Goal: Use online tool/utility: Utilize a website feature to perform a specific function

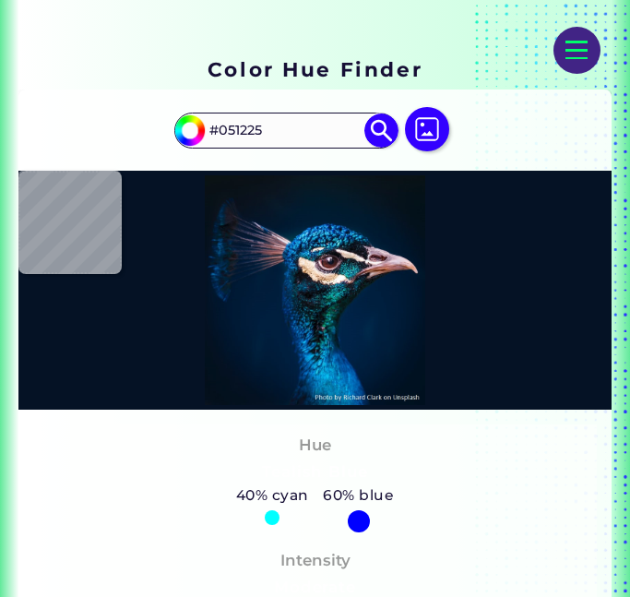
type input "#051223"
type input "#051222"
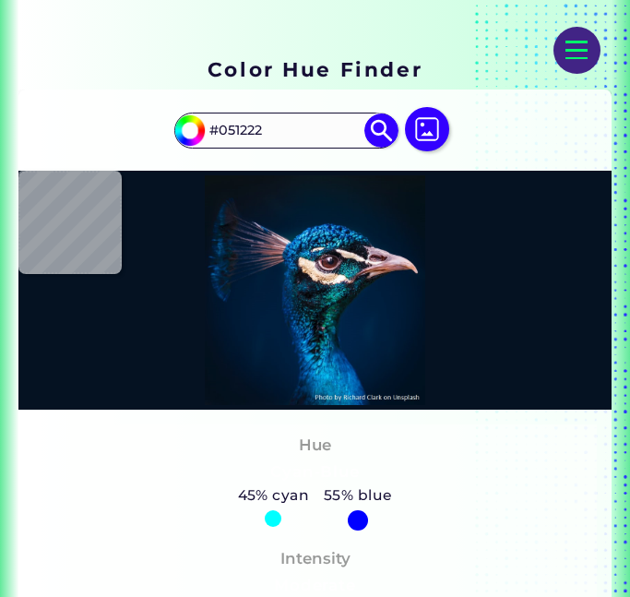
type input "#051122"
type input "#051123"
type input "#051022"
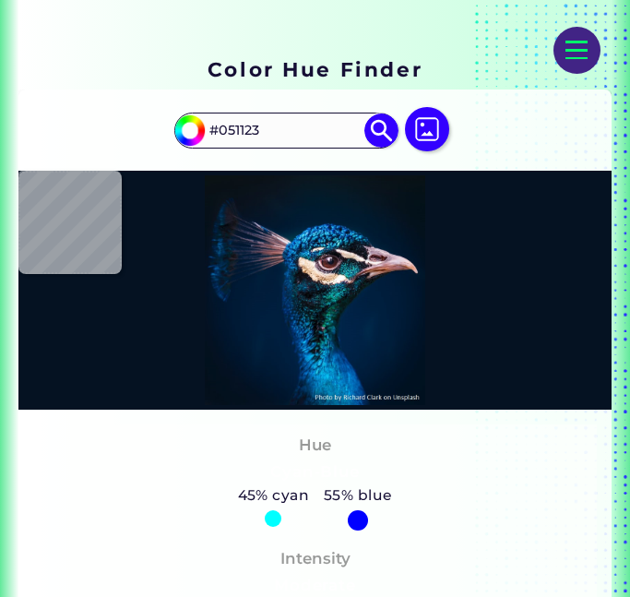
type input "#051022"
type input "#061123"
type input "#051123"
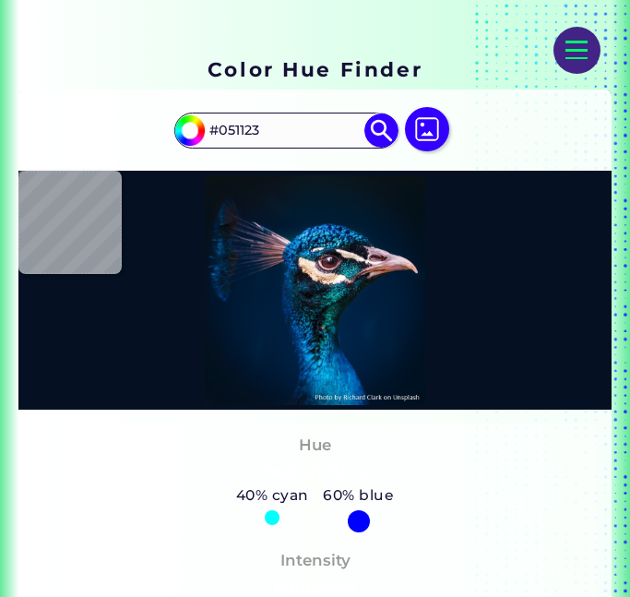
type input "#051223"
type input "#041124"
type input "#041123"
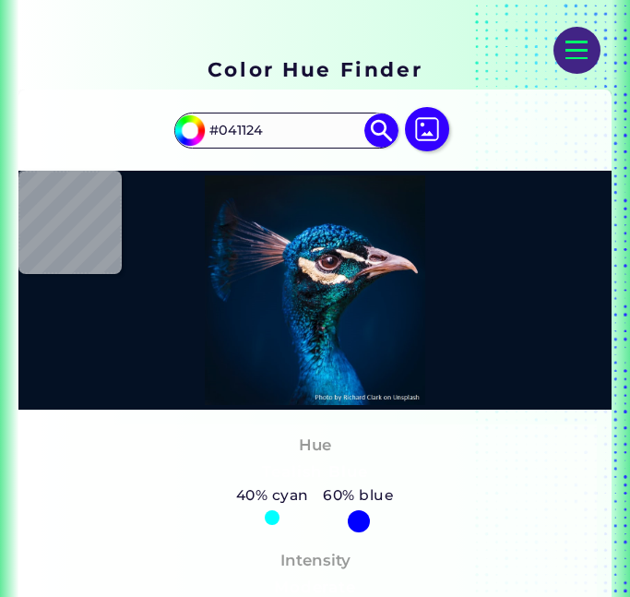
type input "#041123"
type input "#041122"
type input "#001f3e"
type input "#001F3E"
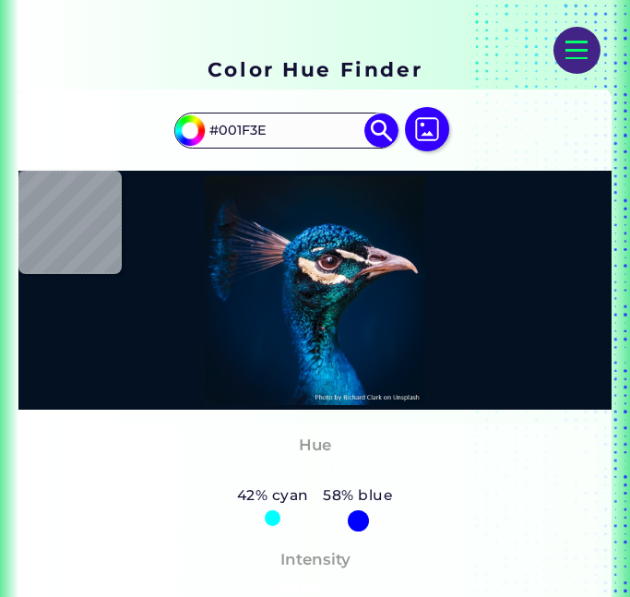
type input "#002d5e"
type input "#002D5E"
type input "#c49977"
type input "#C49977"
type input "#685054"
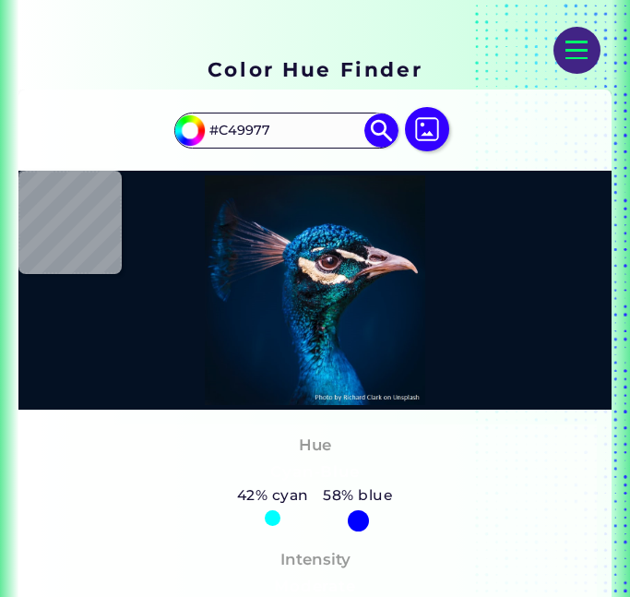
type input "#685054"
type input "#f8edf2"
type input "#F8EDF2"
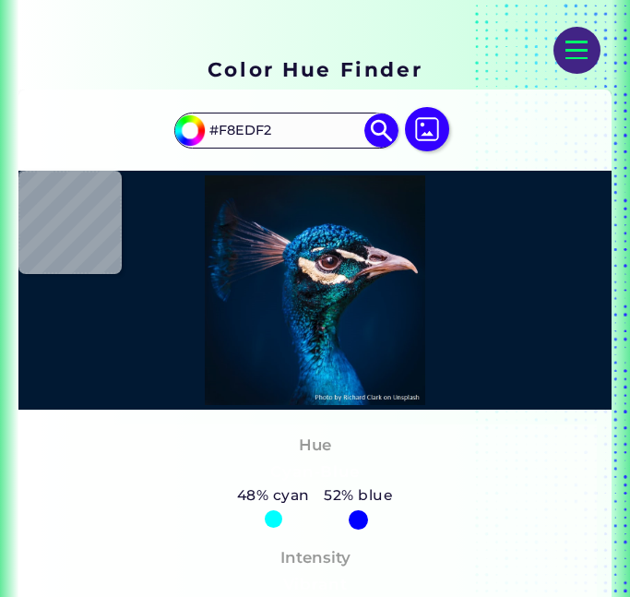
type input "#011933"
type input "#001c32"
type input "#001C32"
type input "#011a2e"
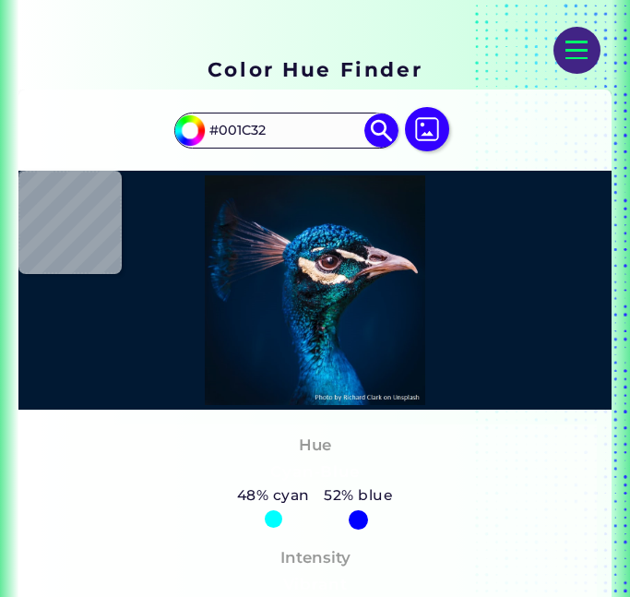
type input "#011A2E"
type input "#001929"
type input "#031829"
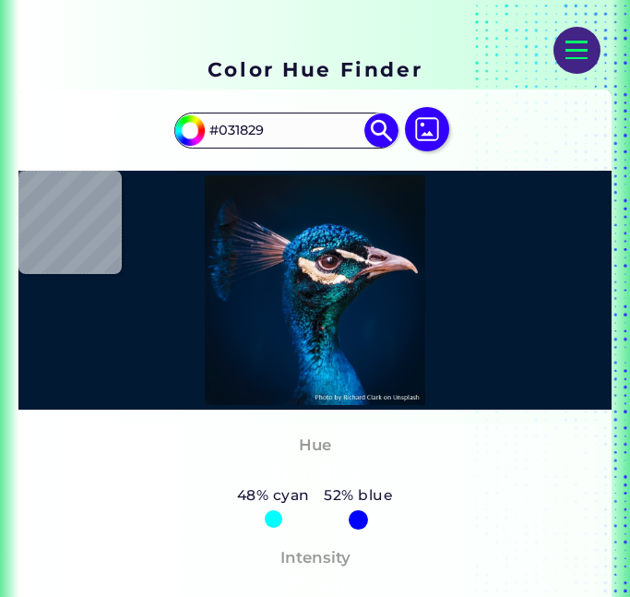
type input "#041827"
type input "#031829"
type input "#031a2a"
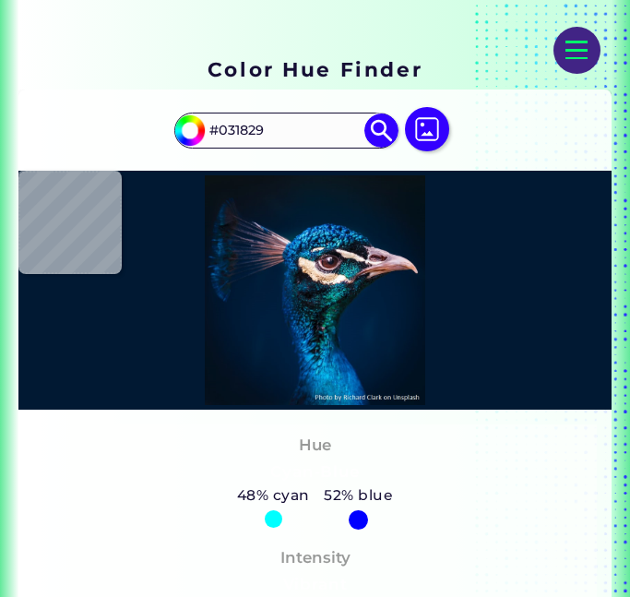
type input "#031A2A"
type input "#001b2f"
type input "#001B2F"
type input "#001839"
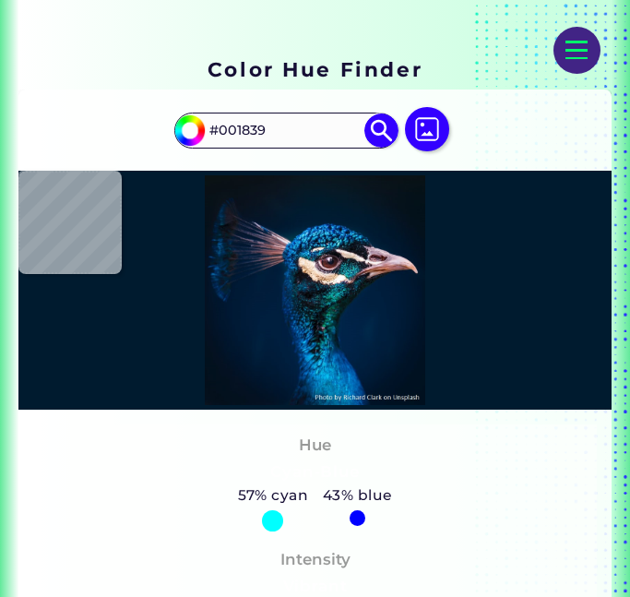
type input "#0b8dc0"
type input "#0B8DC0"
type input "#93a4b1"
type input "#93A4B1"
type input "#168fc0"
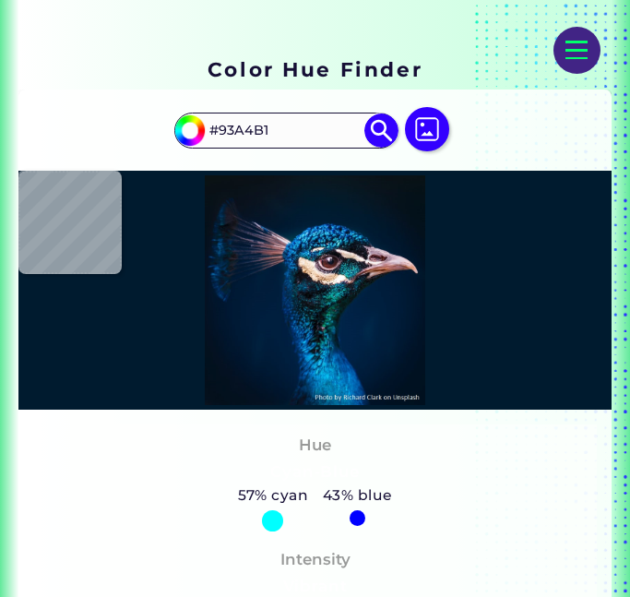
type input "#168FC0"
type input "#0b6391"
type input "#0B6391"
type input "#023e70"
type input "#023E70"
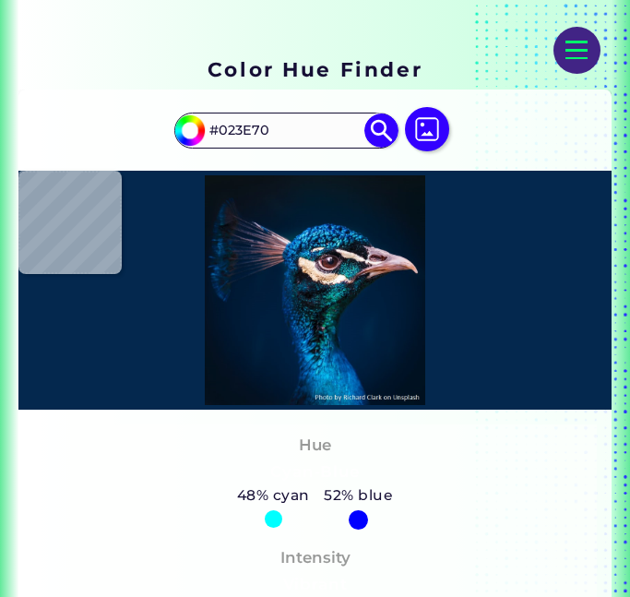
type input "#04284e"
type input "#04284E"
type input "#001e3b"
type input "#001E3B"
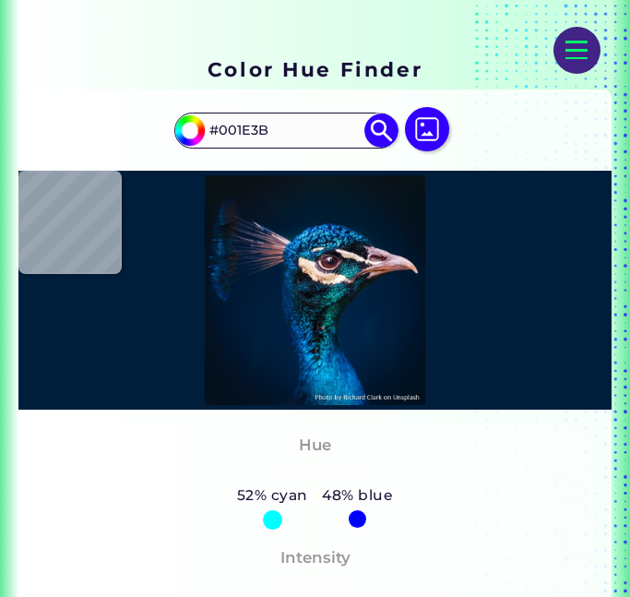
type input "#011e3e"
type input "#011E3E"
type input "#001d3d"
type input "#001D3D"
type input "#001d3b"
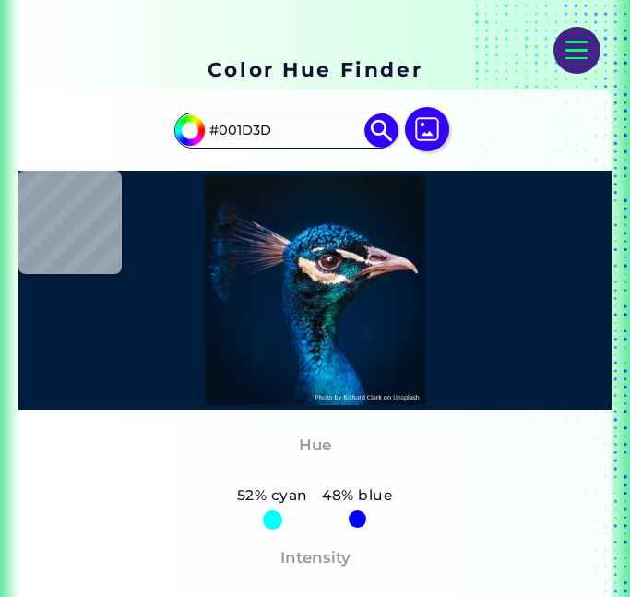
type input "#001D3B"
type input "#011d3b"
type input "#011D3B"
type input "#001a35"
type input "#001A35"
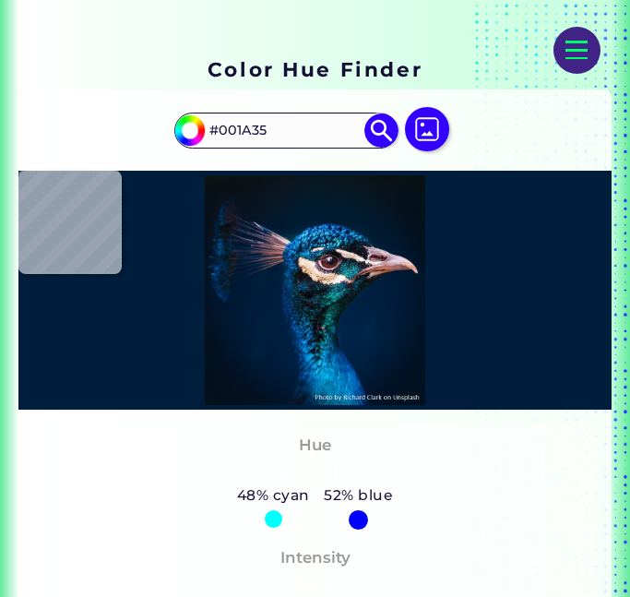
type input "#01162b"
type input "#01162B"
type input "#000000"
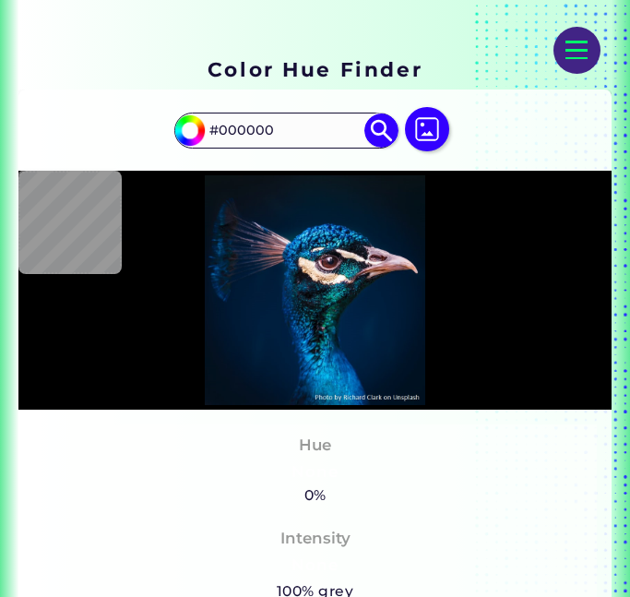
type input "#041122"
type input "#021327"
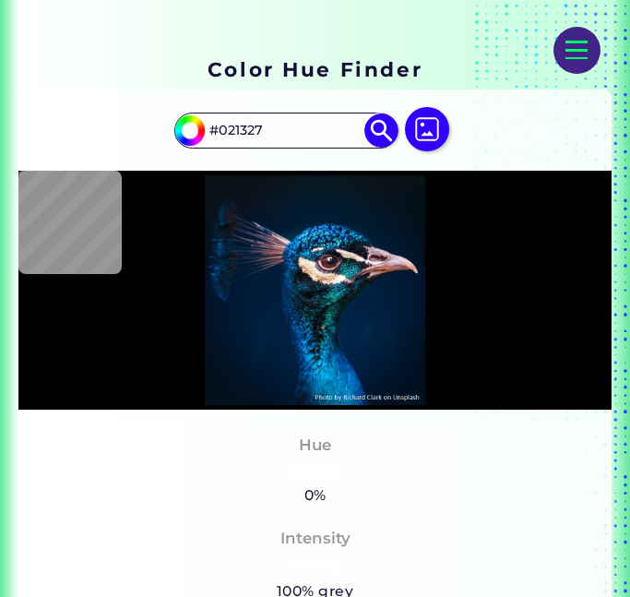
type input "#00162d"
type input "#00162D"
type input "#001b38"
type input "#001B38"
type input "#001f3e"
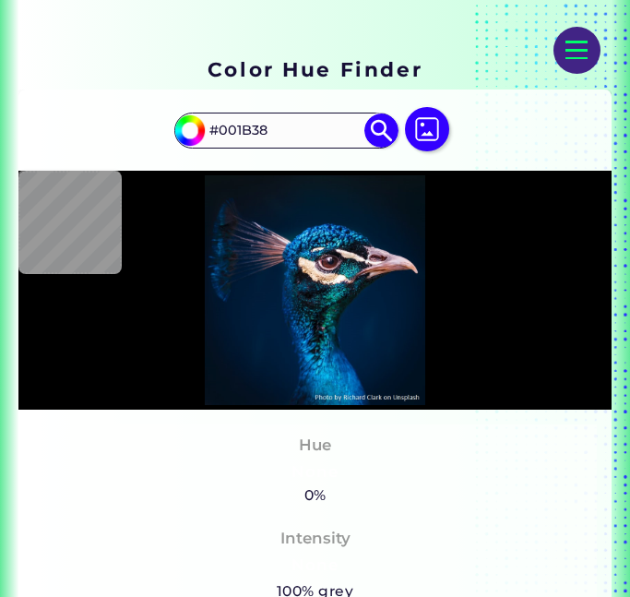
type input "#001F3E"
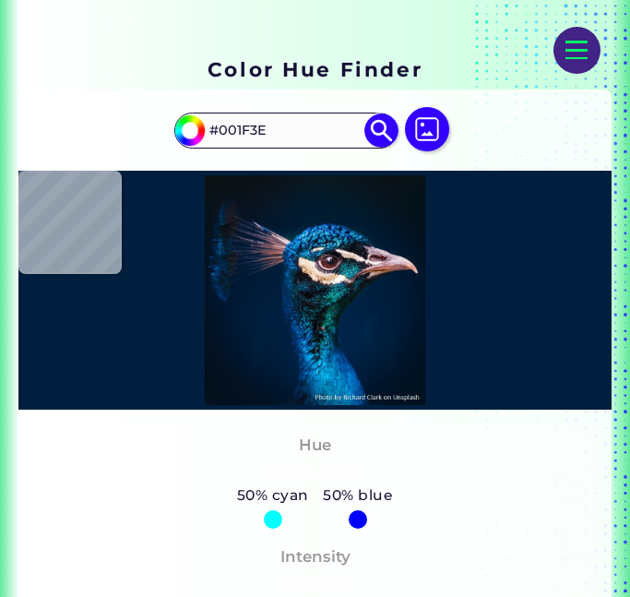
type input "#001e40"
type input "#001E40"
type input "#032246"
type input "#00234a"
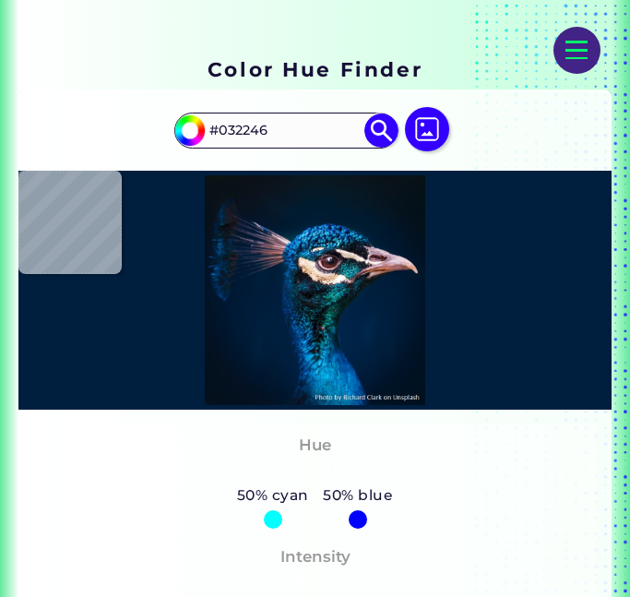
type input "#00234A"
type input "#002452"
type input "#012862"
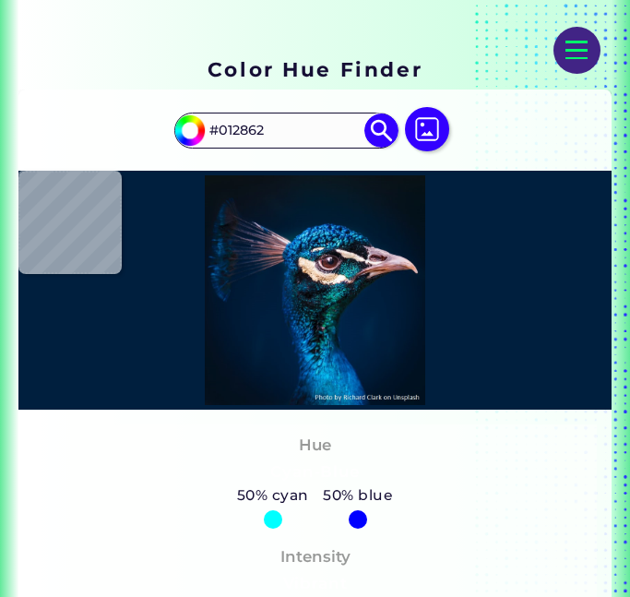
type input "#013173"
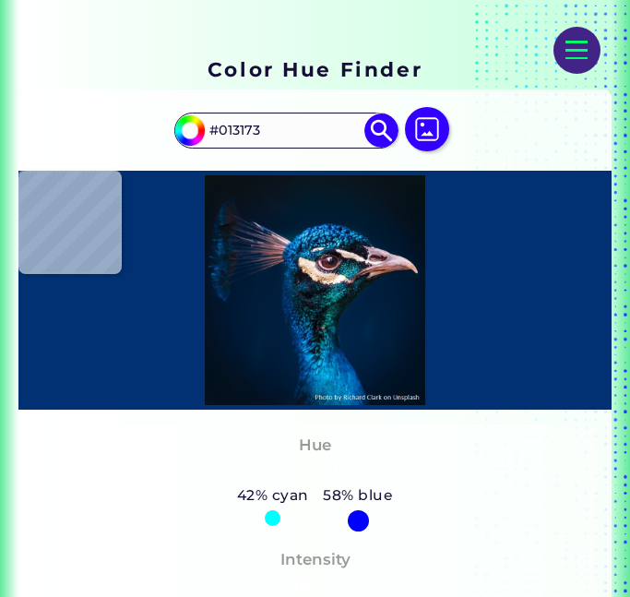
type input "#023b7c"
type input "#023B7C"
type input "#0e6085"
type input "#0E6085"
type input "#03586c"
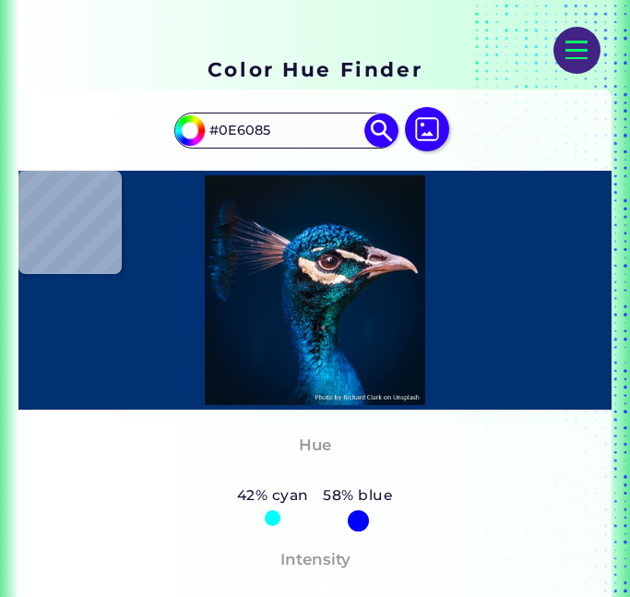
type input "#03586C"
type input "#002448"
type input "#012348"
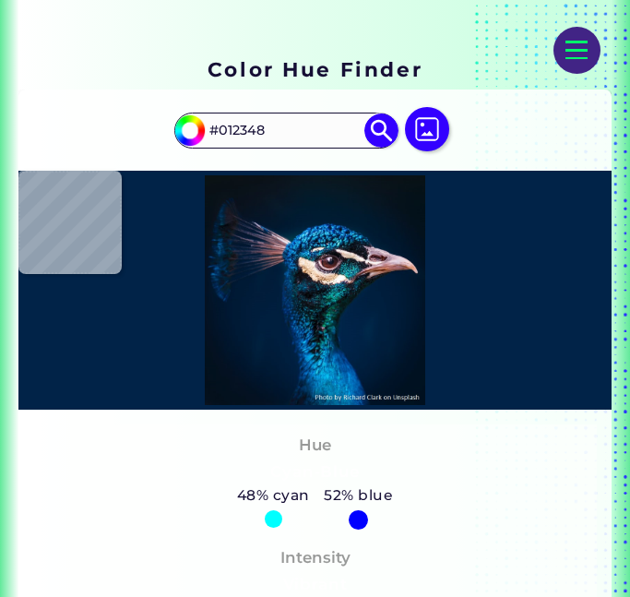
type input "#002245"
type input "#002547"
type input "#00203f"
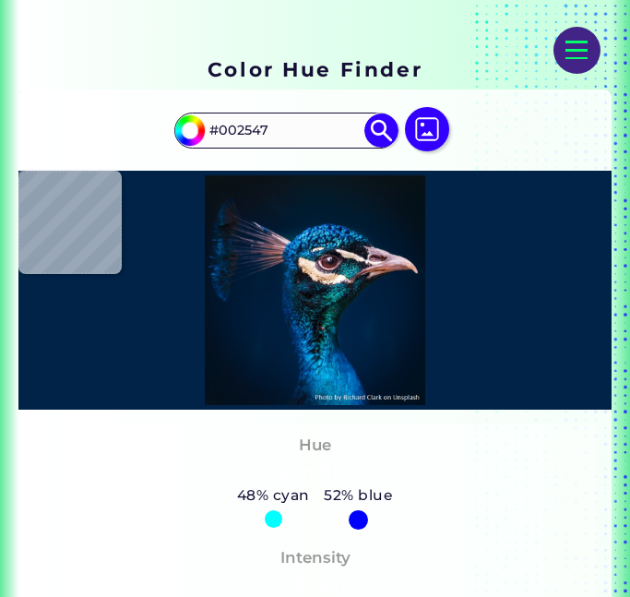
type input "#00203F"
type input "#001d3a"
type input "#001D3A"
type input "#00142c"
type input "#00142C"
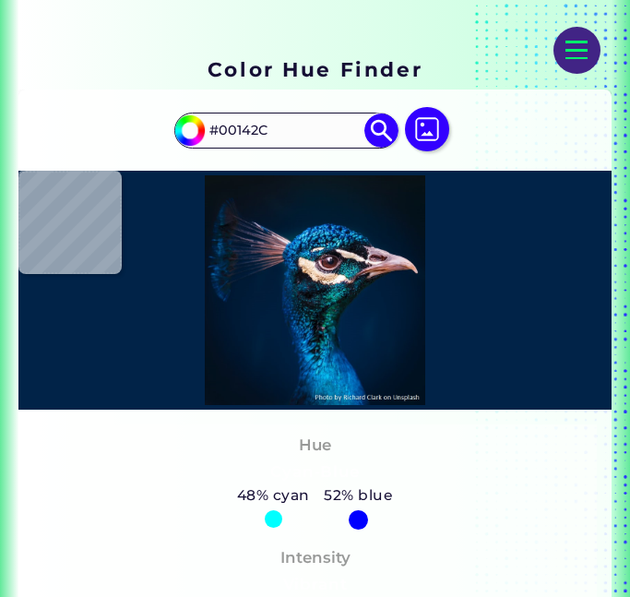
type input "#011327"
type input "#011226"
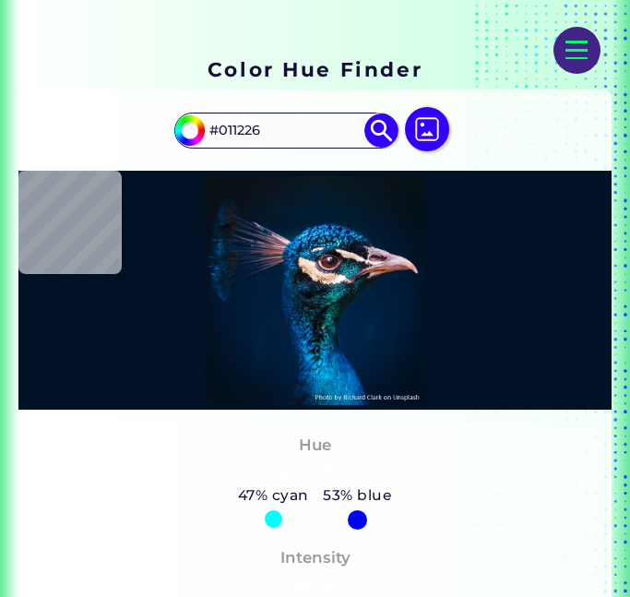
type input "#001226"
type input "#00152a"
type input "#00152A"
type input "#001830"
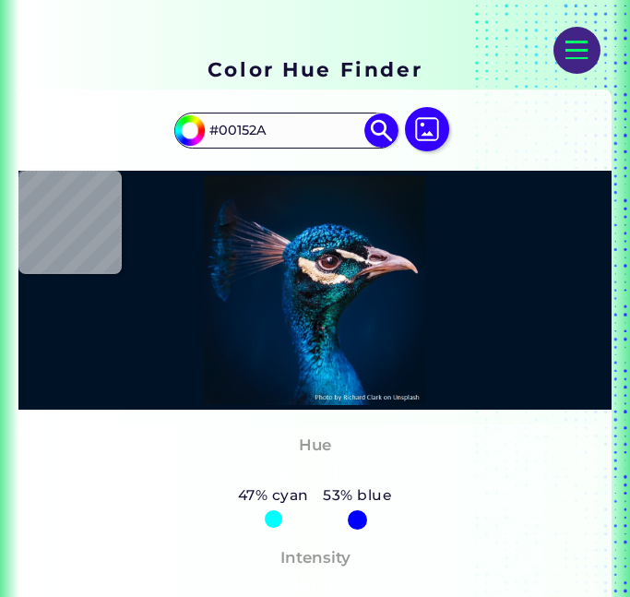
type input "#001830"
type input "#001932"
type input "#001a35"
type input "#001A35"
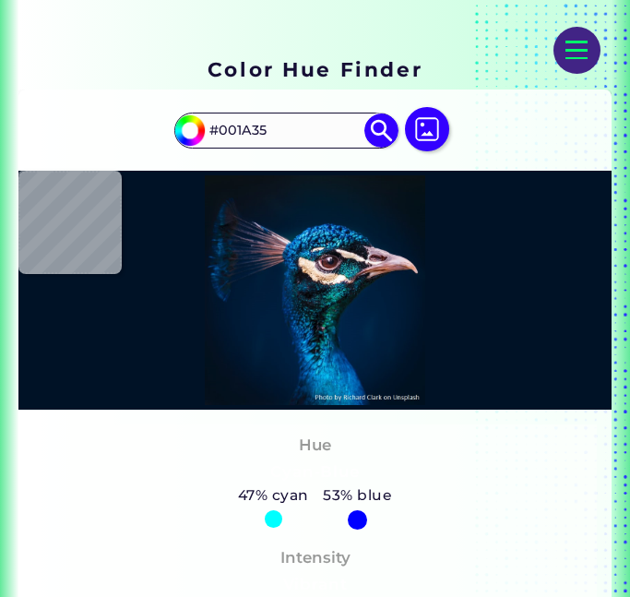
type input "#001b36"
type input "#001B36"
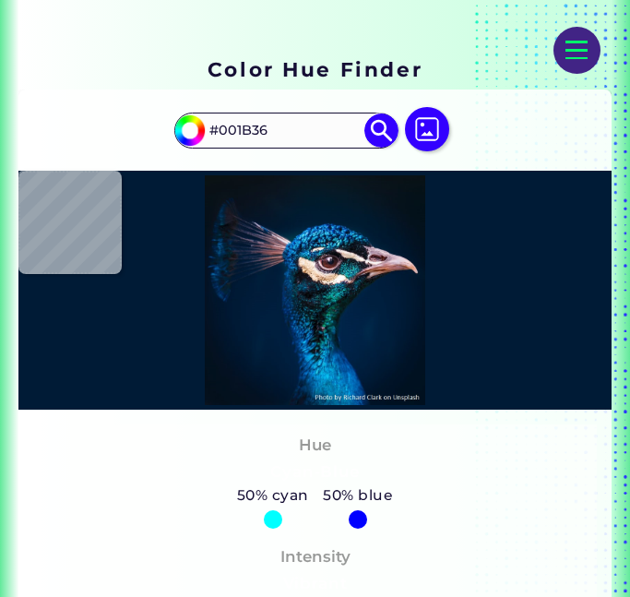
type input "#011c37"
type input "#011C37"
type input "#001d39"
type input "#001D39"
type input "#001e3a"
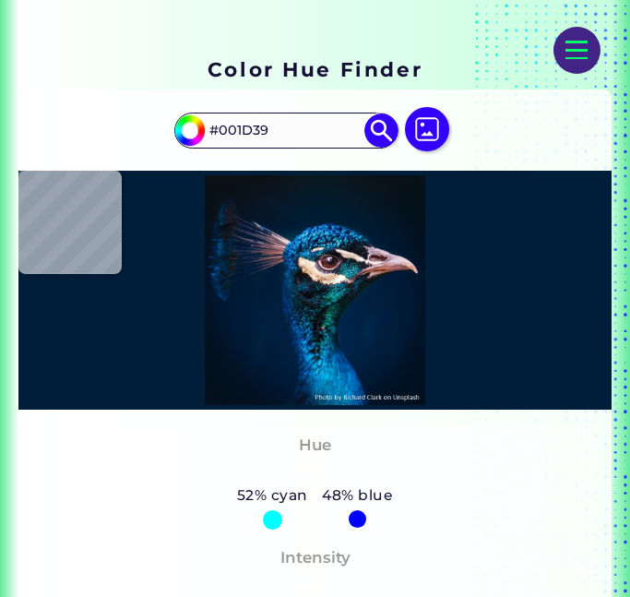
type input "#001E3A"
type input "#001d3a"
type input "#001D3A"
type input "#001d3b"
type input "#001D3B"
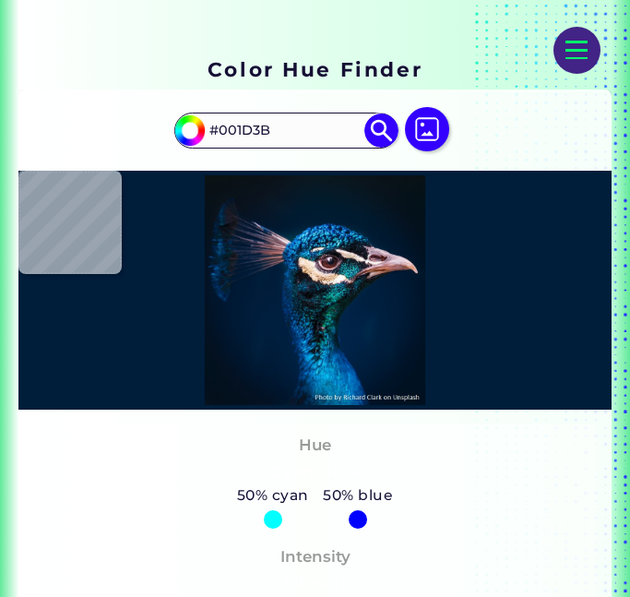
type input "#001e3a"
type input "#001E3A"
type input "#001d3b"
type input "#001D3B"
type input "#011c39"
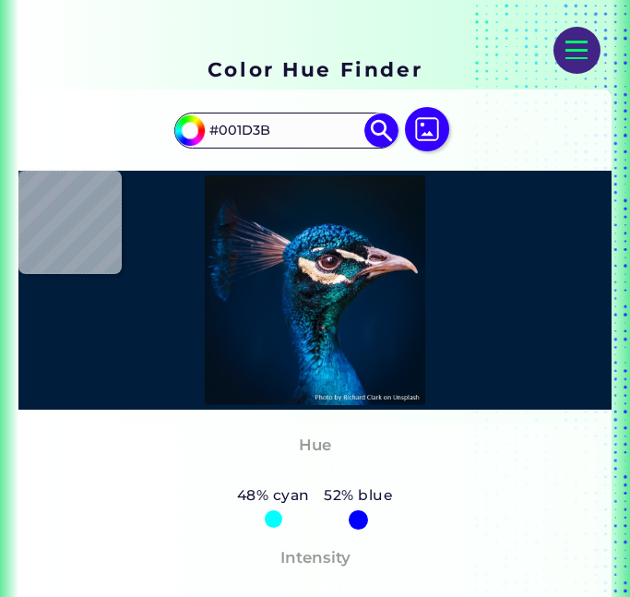
type input "#011C39"
type input "#011c37"
type input "#011C37"
type input "#001b36"
type input "#001B36"
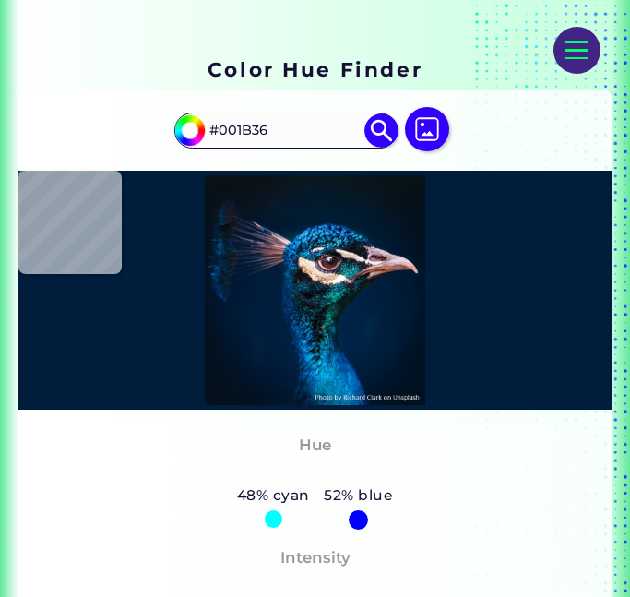
type input "#011c37"
type input "#011C37"
type input "#001b38"
type input "#001B38"
type input "#001a35"
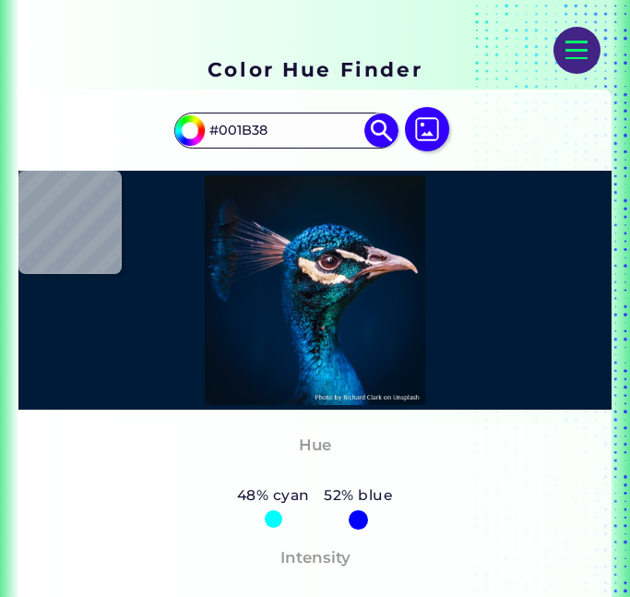
type input "#001A35"
type input "#001933"
type input "#011933"
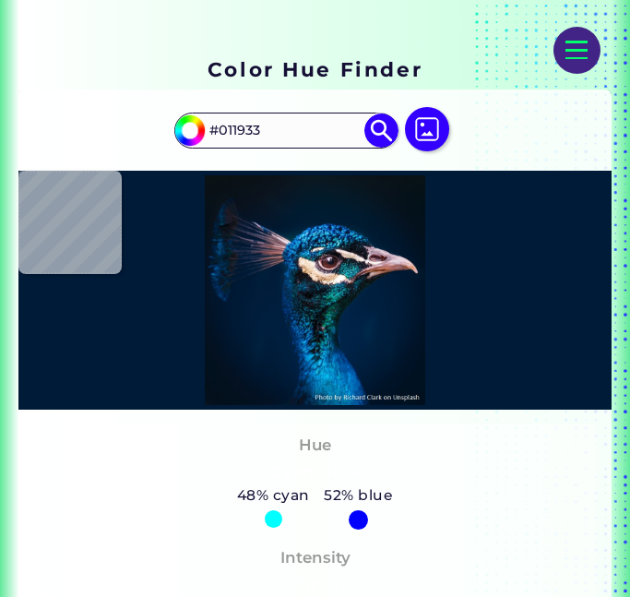
type input "#001a33"
type input "#001A33"
type input "#001932"
type input "#001c34"
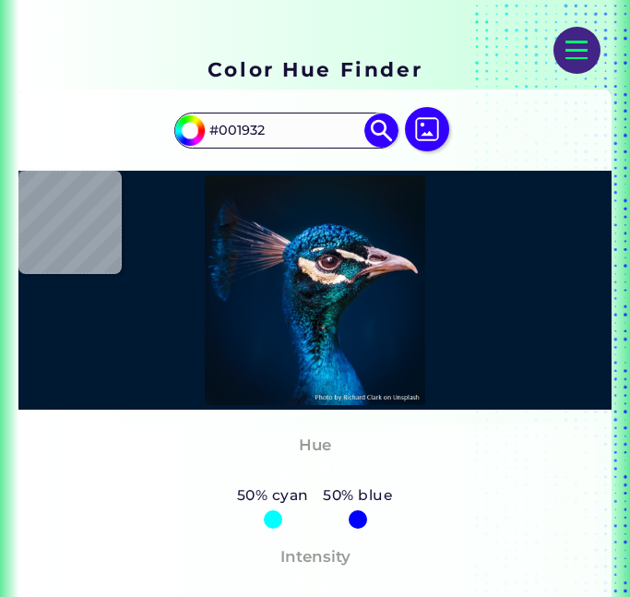
type input "#001C34"
type input "#011d3a"
type input "#011D3A"
type input "#011c39"
type input "#011C39"
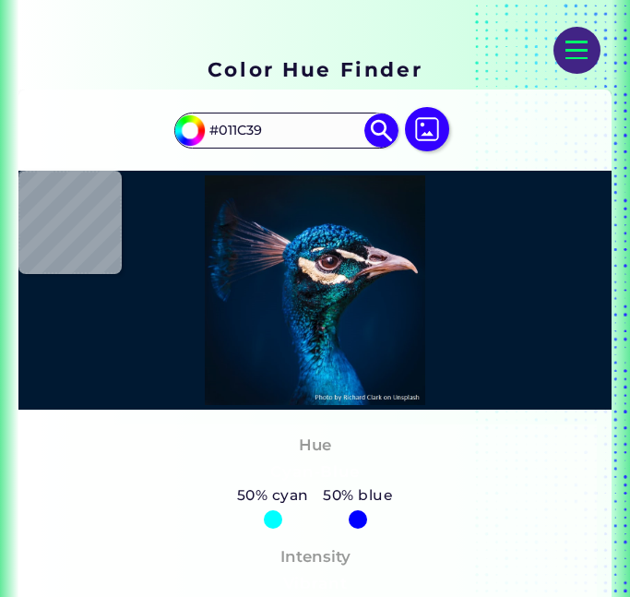
type input "#001a33"
type input "#001A33"
type input "#00182f"
type input "#00182F"
type input "#051827"
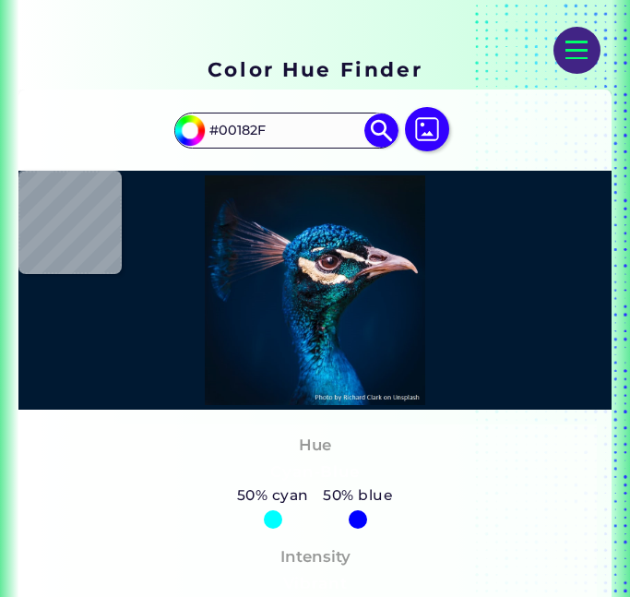
type input "#051827"
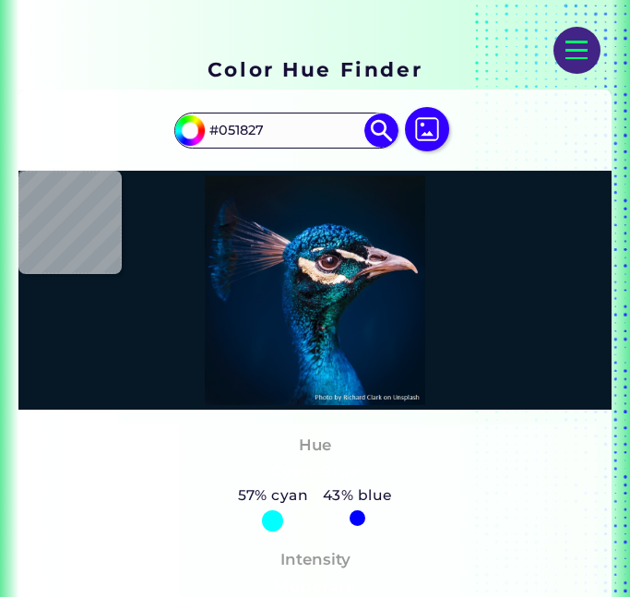
type input "#061826"
type input "#061725"
type input "#051721"
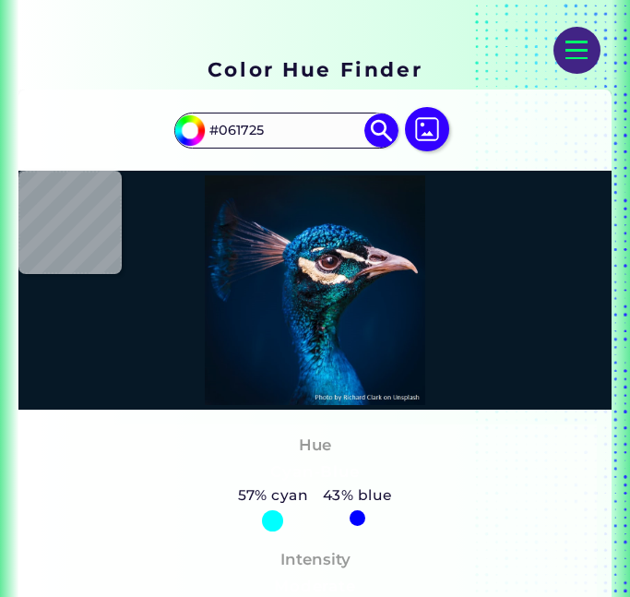
type input "#051721"
type input "#061721"
type input "#091722"
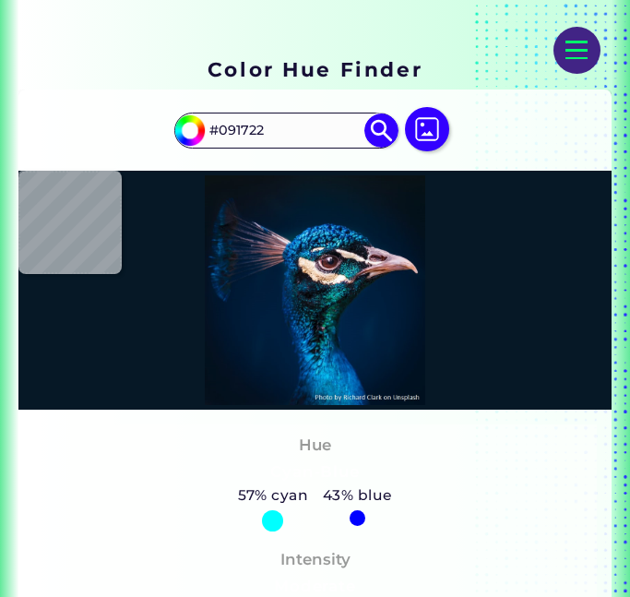
type input "#071722"
type input "#061822"
type input "#051824"
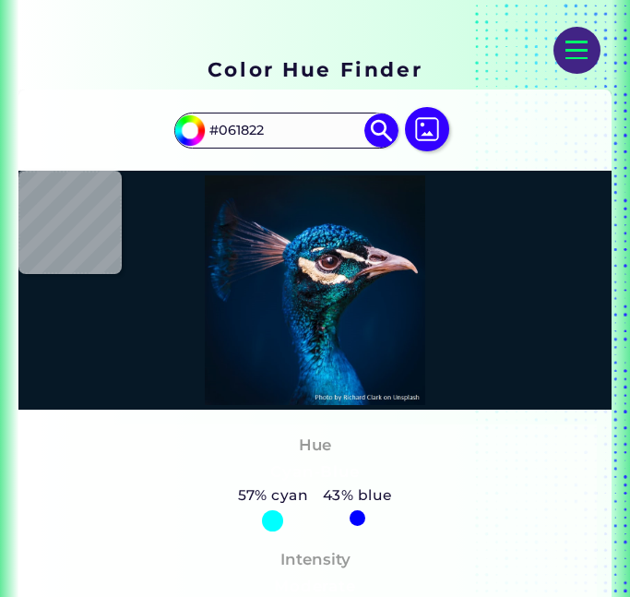
type input "#051824"
click at [349, 205] on img at bounding box center [314, 290] width 583 height 230
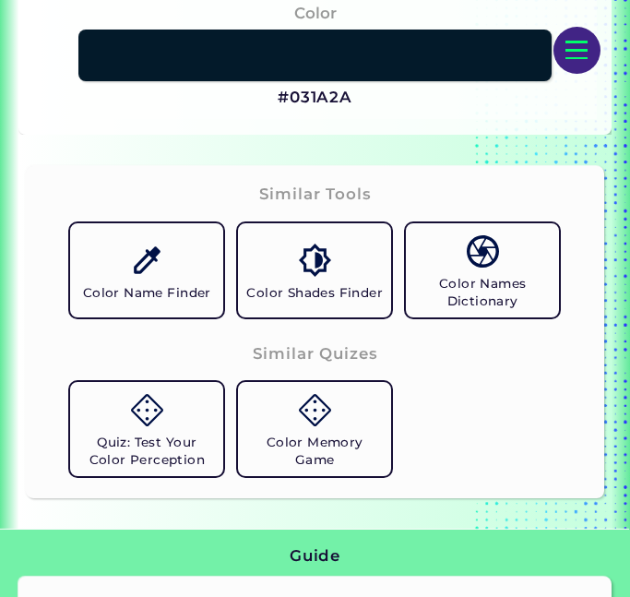
scroll to position [1181, 0]
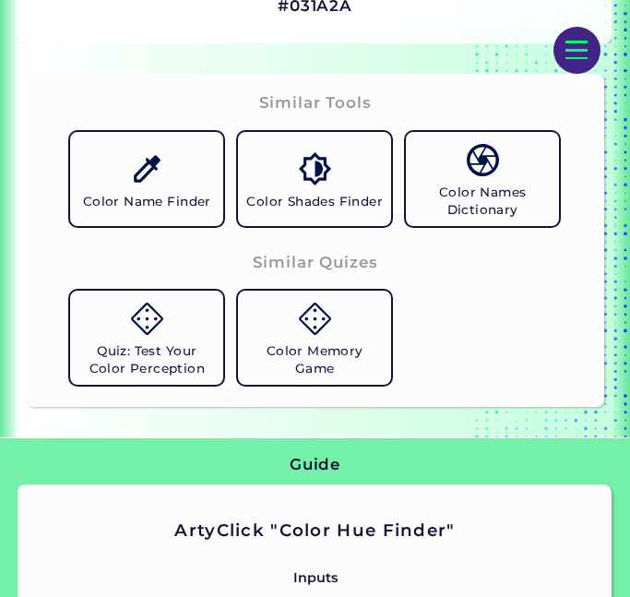
click at [288, 186] on link "Color Shades Finder" at bounding box center [315, 179] width 168 height 109
